Goal: Find specific page/section

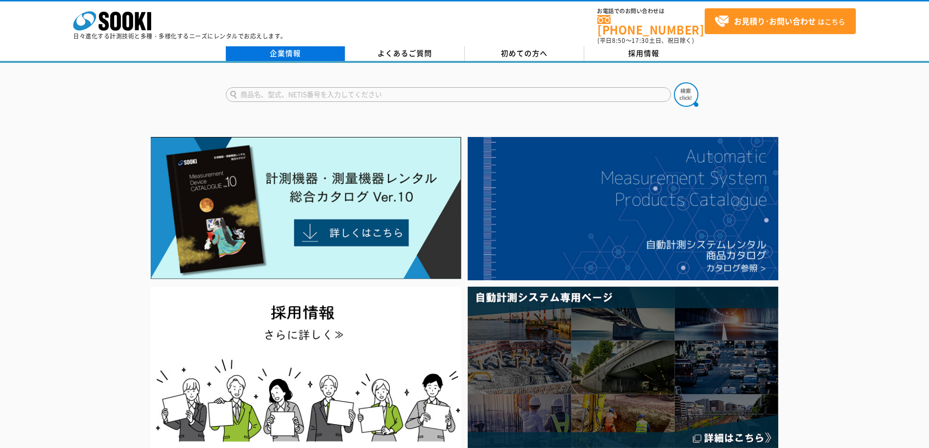
click at [305, 49] on link "企業情報" at bounding box center [285, 53] width 119 height 15
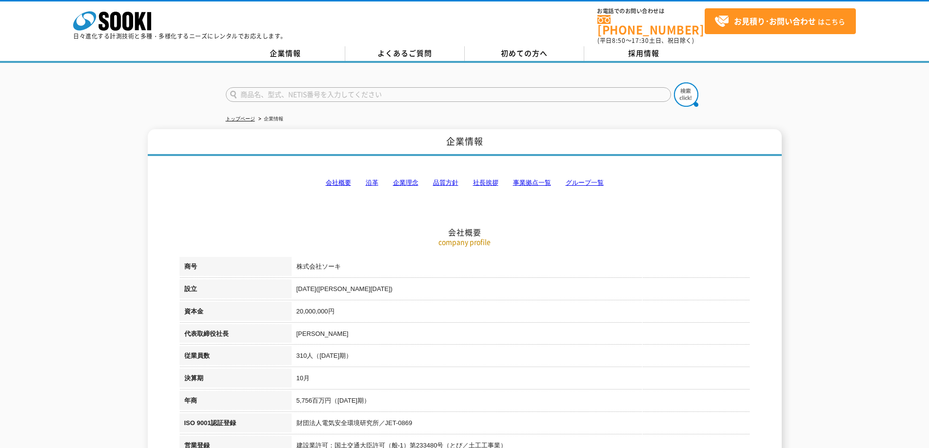
click at [532, 179] on link "事業拠点一覧" at bounding box center [532, 182] width 38 height 7
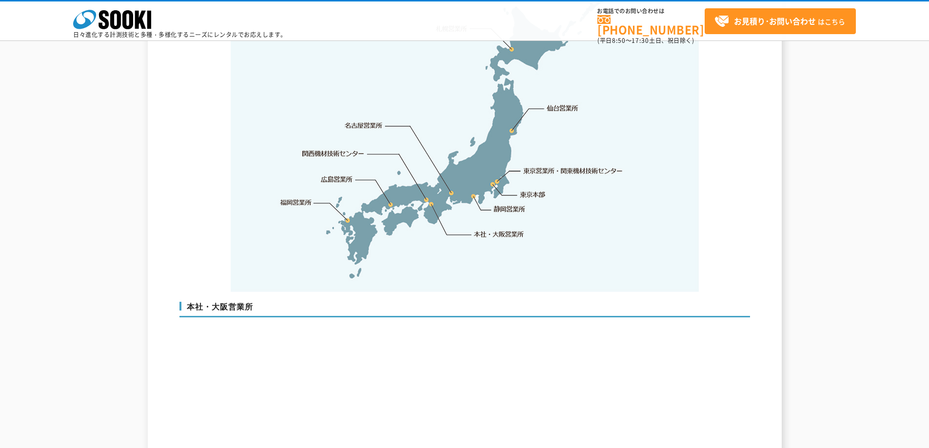
scroll to position [2105, 0]
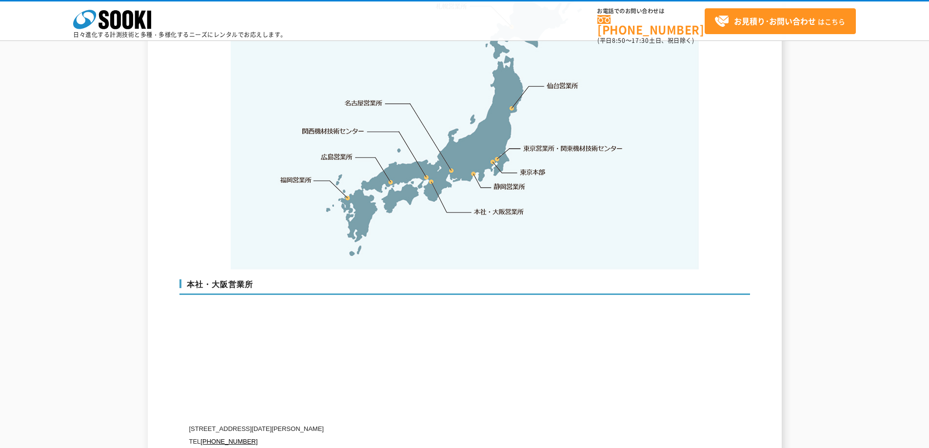
click at [532, 168] on link "東京本部" at bounding box center [532, 173] width 25 height 10
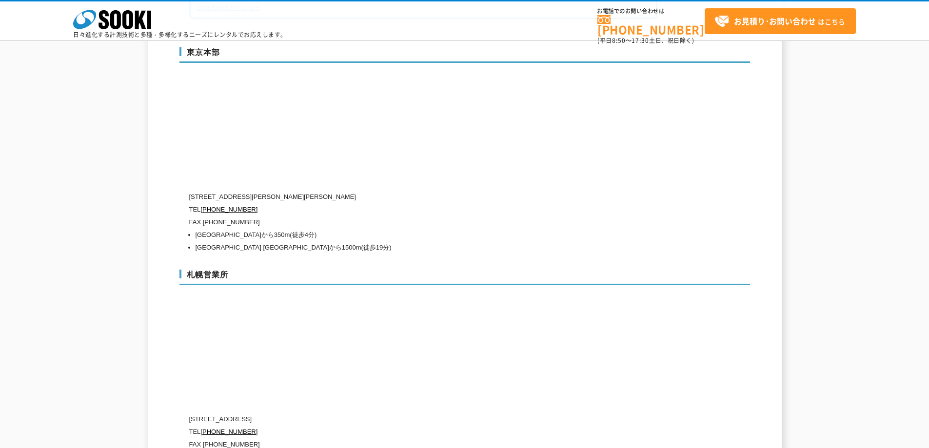
scroll to position [2627, 0]
